Goal: Navigation & Orientation: Find specific page/section

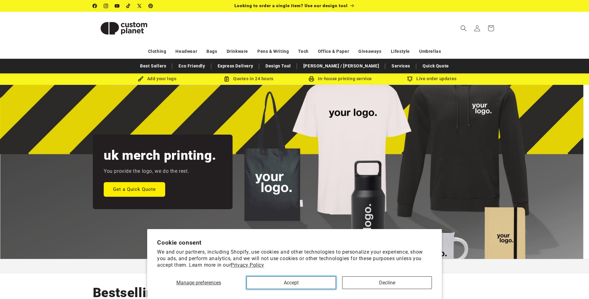
click at [311, 279] on button "Accept" at bounding box center [290, 282] width 89 height 13
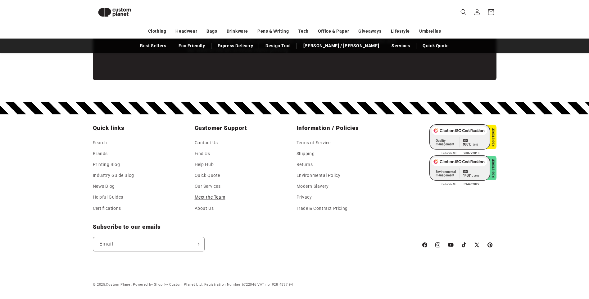
scroll to position [0, 589]
click at [208, 198] on link "Meet the Team" at bounding box center [210, 197] width 31 height 11
click at [204, 152] on link "Find Us" at bounding box center [203, 153] width 16 height 11
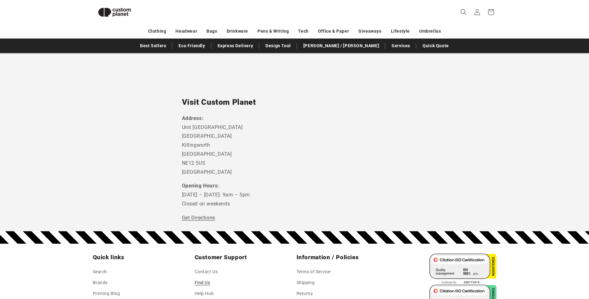
scroll to position [180, 0]
